Goal: Task Accomplishment & Management: Manage account settings

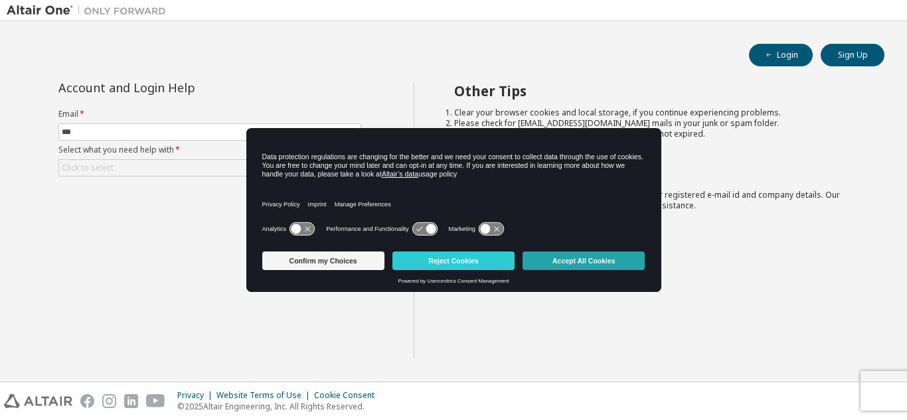
click at [581, 267] on button "Accept All Cookies" at bounding box center [583, 261] width 122 height 19
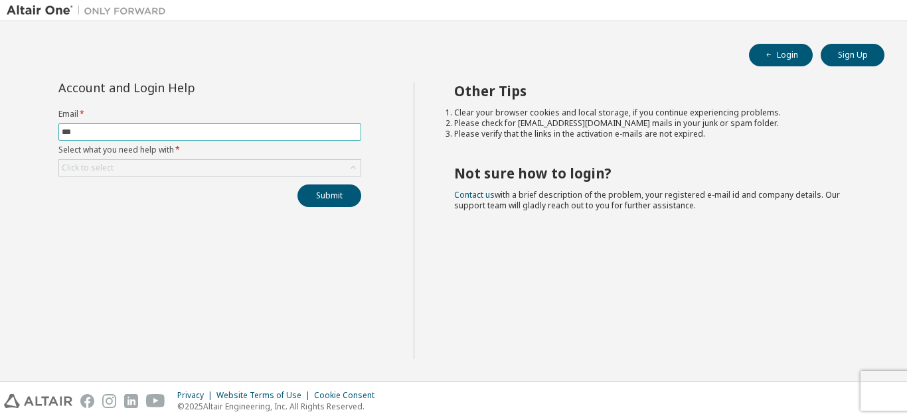
click at [80, 131] on input "***" at bounding box center [210, 132] width 296 height 11
type input "**********"
click at [91, 175] on div "Click to select" at bounding box center [88, 168] width 56 height 15
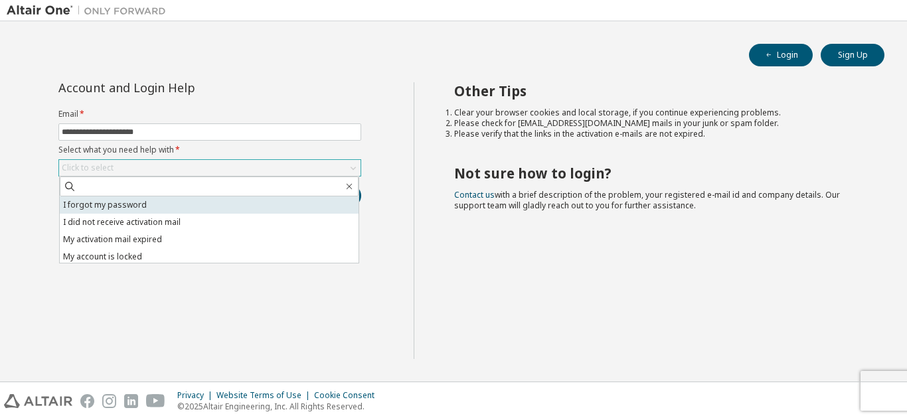
click at [141, 212] on li "I forgot my password" at bounding box center [209, 204] width 299 height 17
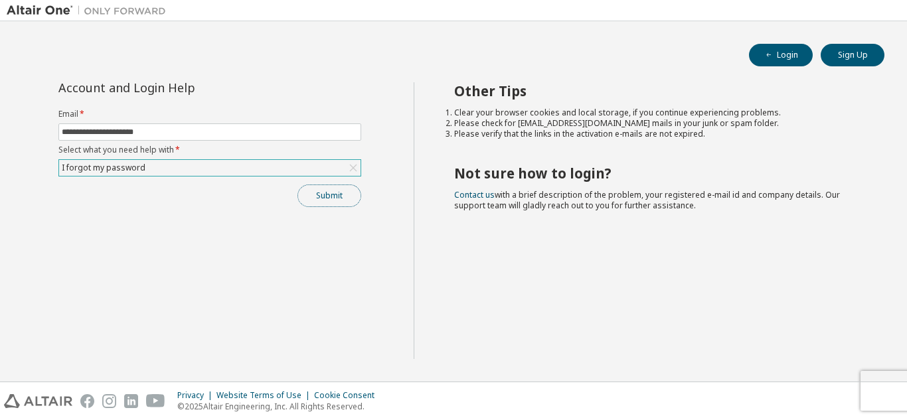
click at [356, 194] on button "Submit" at bounding box center [329, 196] width 64 height 23
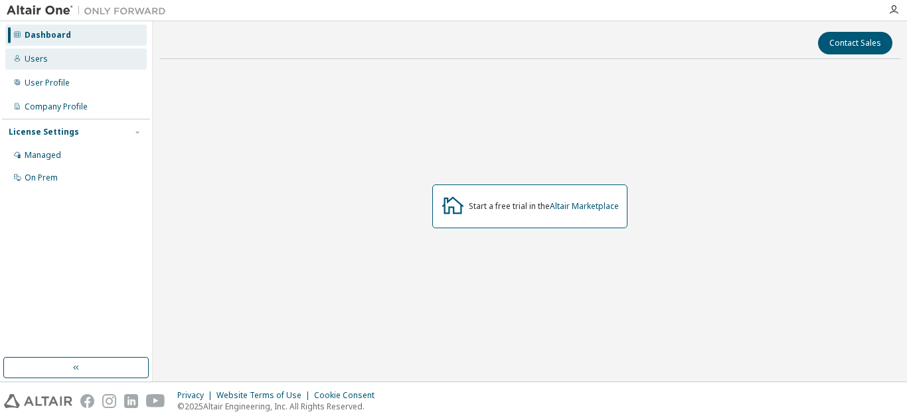
click at [83, 68] on div "Users" at bounding box center [75, 58] width 141 height 21
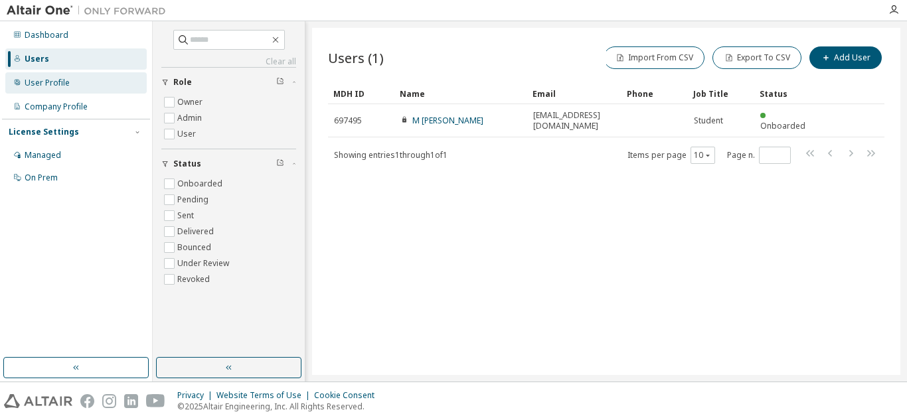
click at [77, 84] on div "User Profile" at bounding box center [75, 82] width 141 height 21
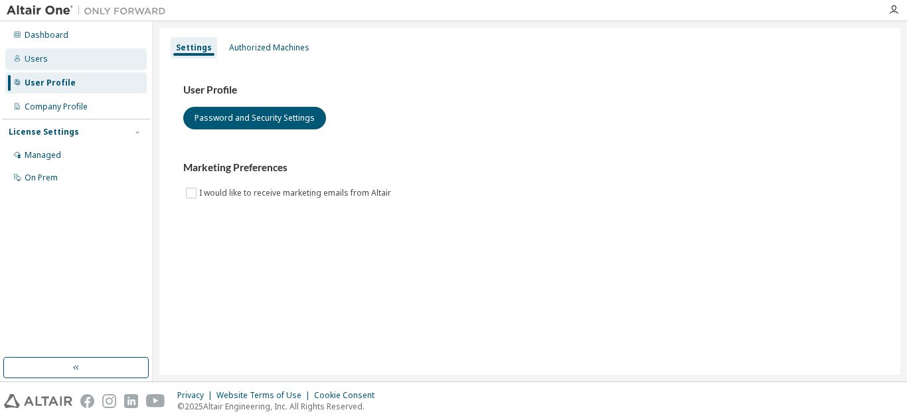
click at [74, 62] on div "Users" at bounding box center [75, 58] width 141 height 21
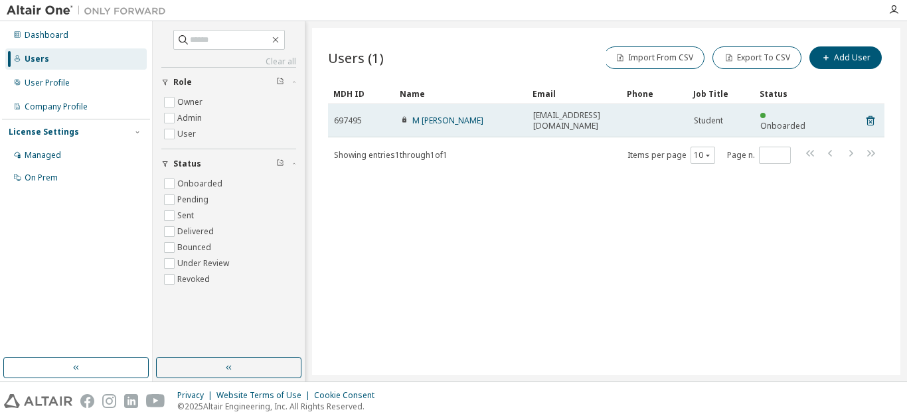
click at [615, 119] on span "hafizdhary22@gmail.com" at bounding box center [574, 120] width 82 height 21
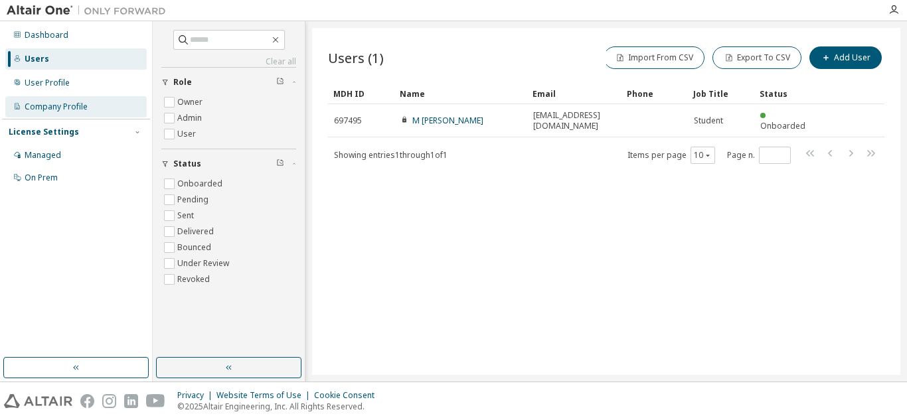
click at [38, 113] on div "Company Profile" at bounding box center [75, 106] width 141 height 21
